Goal: Use online tool/utility

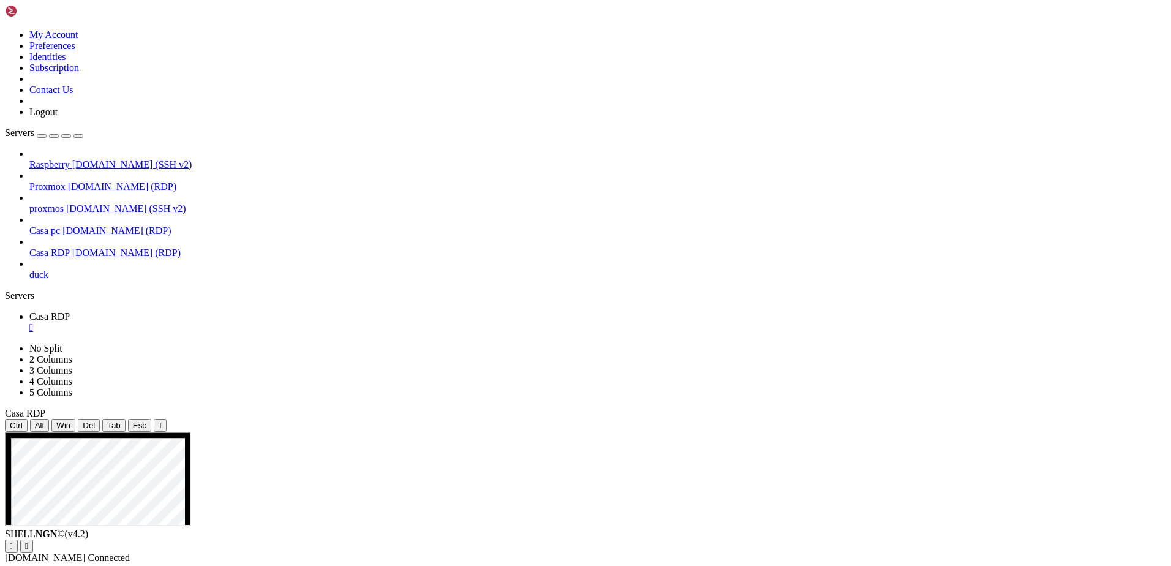
drag, startPoint x: 850, startPoint y: 437, endPoint x: 846, endPoint y: 444, distance: 8.5
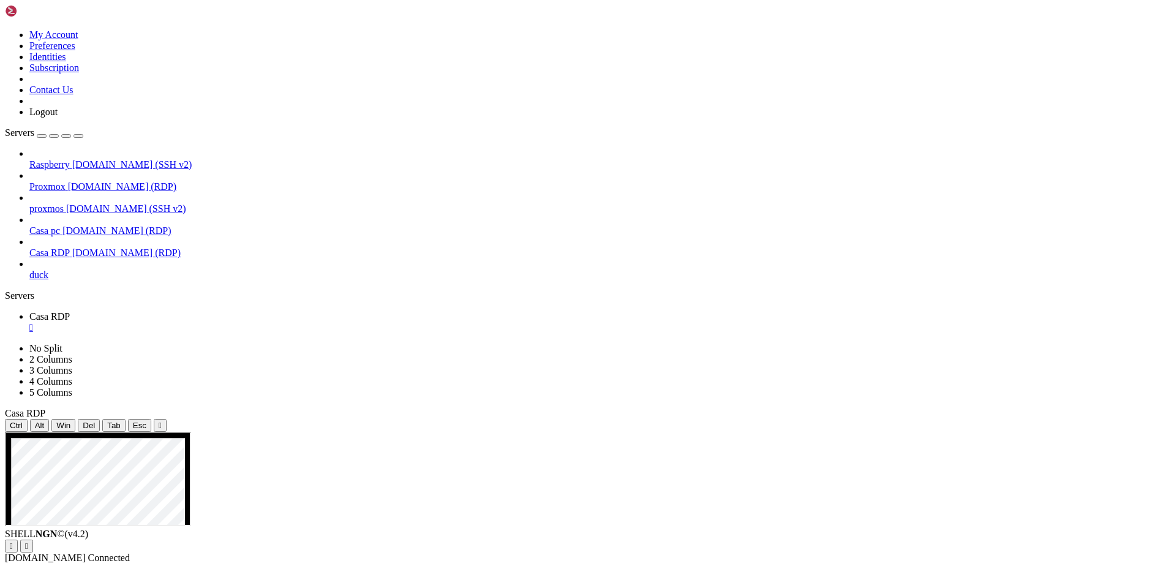
drag, startPoint x: 617, startPoint y: 522, endPoint x: 320, endPoint y: 522, distance: 297.6
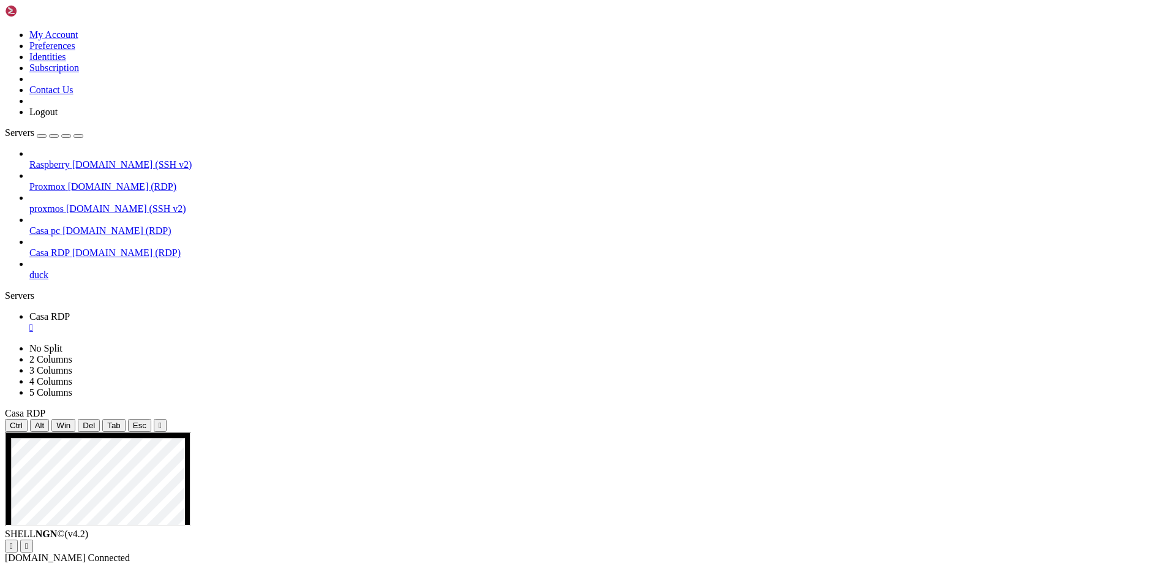
drag, startPoint x: 497, startPoint y: 796, endPoint x: 500, endPoint y: 772, distance: 24.1
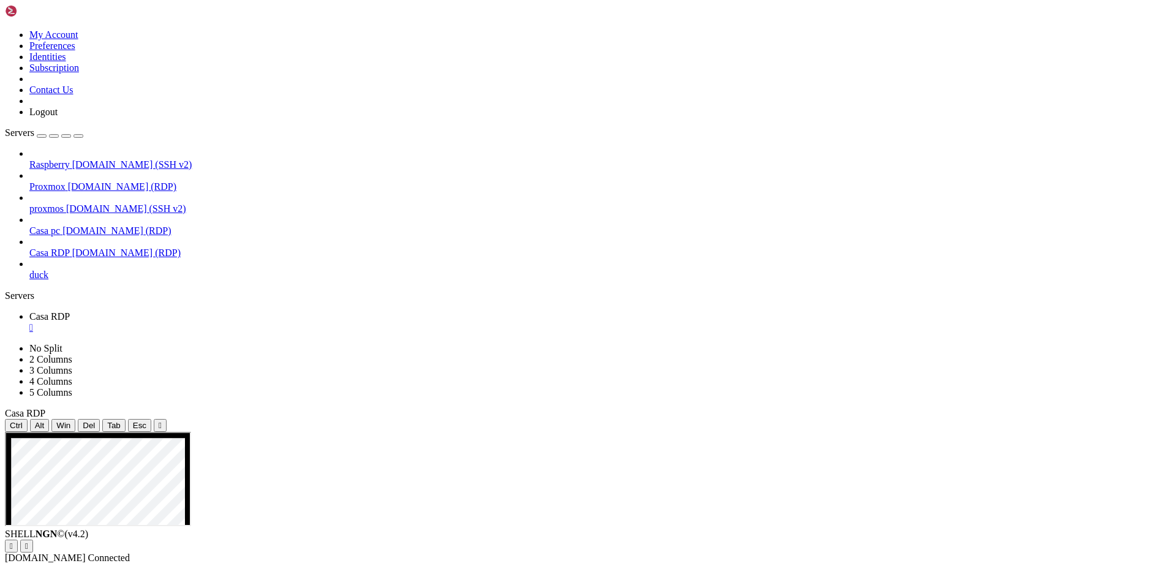
drag, startPoint x: 704, startPoint y: 813, endPoint x: 674, endPoint y: 815, distance: 30.7
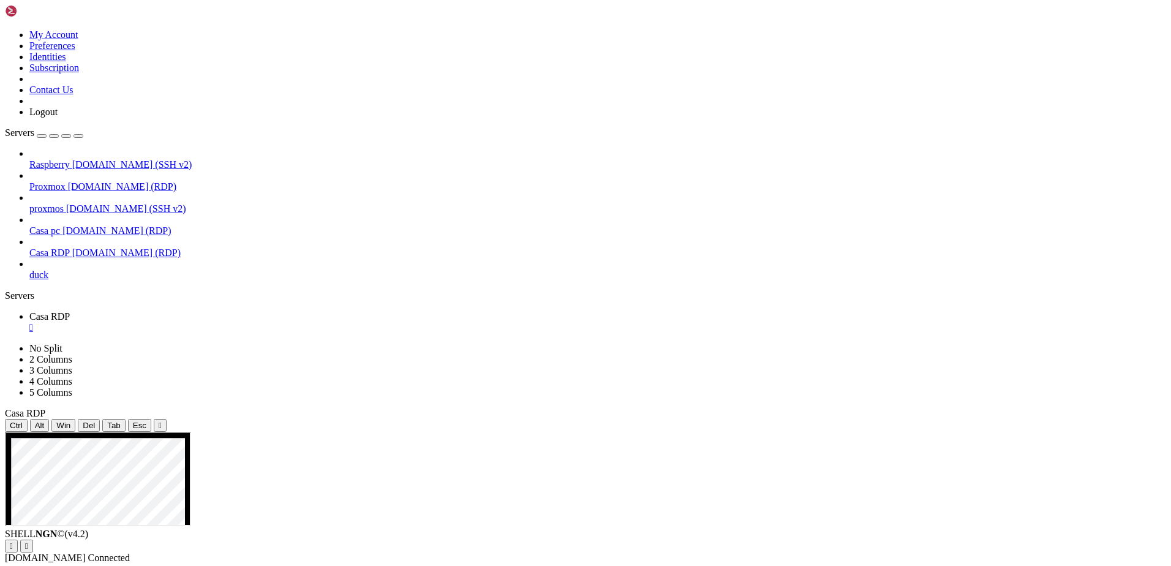
drag, startPoint x: 94, startPoint y: 646, endPoint x: 14, endPoint y: 489, distance: 175.8
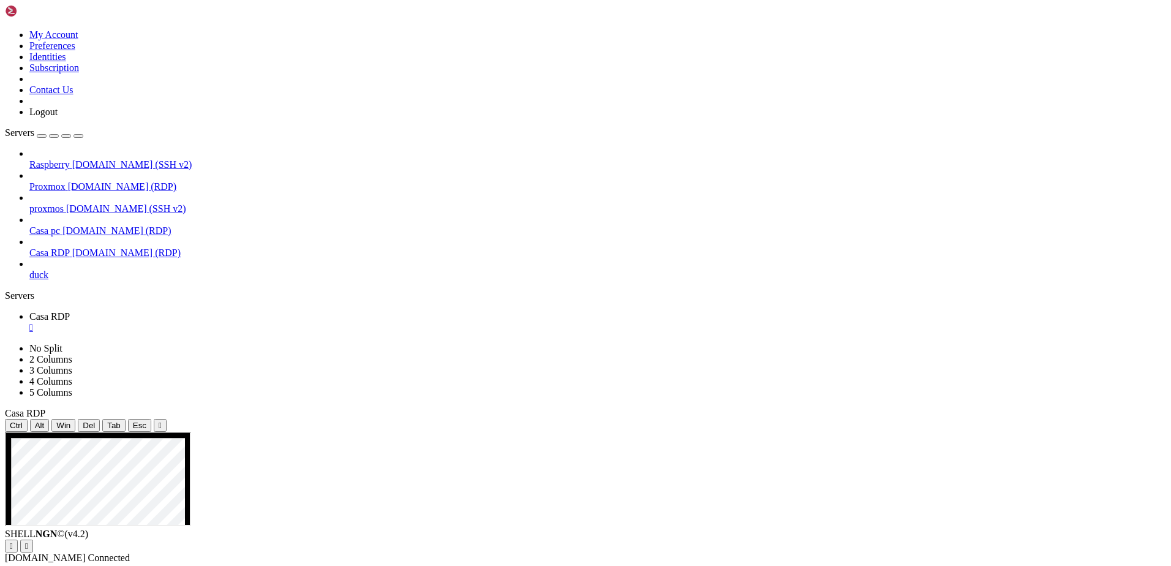
drag, startPoint x: 492, startPoint y: 865, endPoint x: 471, endPoint y: 872, distance: 22.7
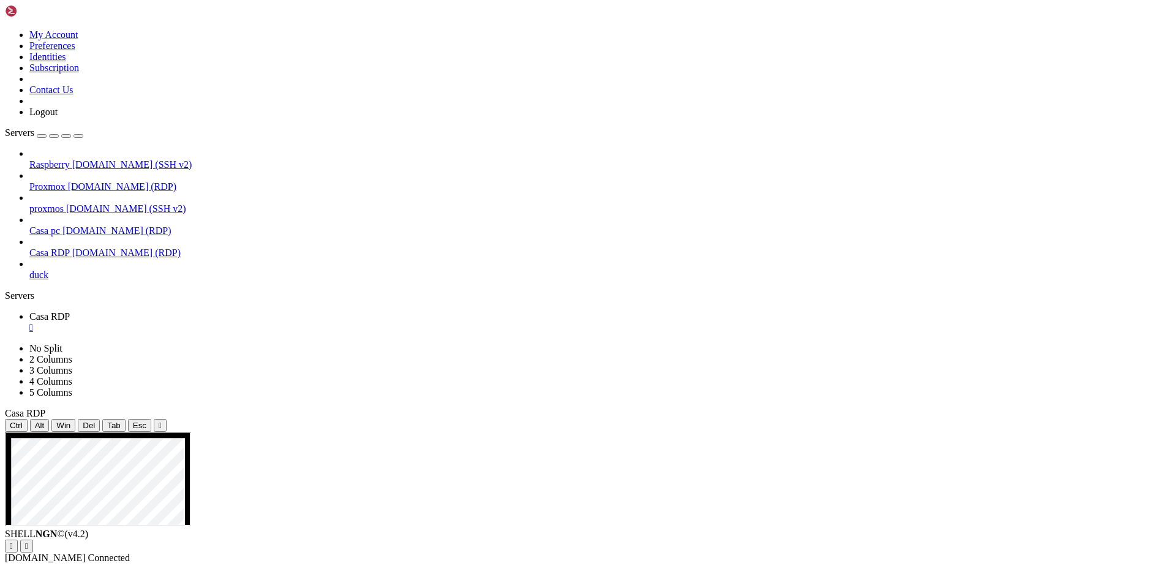
drag, startPoint x: 745, startPoint y: 617, endPoint x: 803, endPoint y: 848, distance: 238.1
